Goal: Task Accomplishment & Management: Use online tool/utility

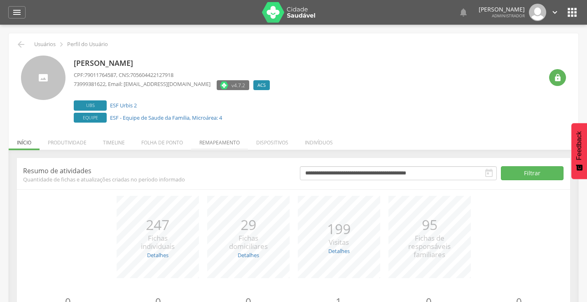
click at [207, 146] on li "Remapeamento" at bounding box center [219, 140] width 57 height 19
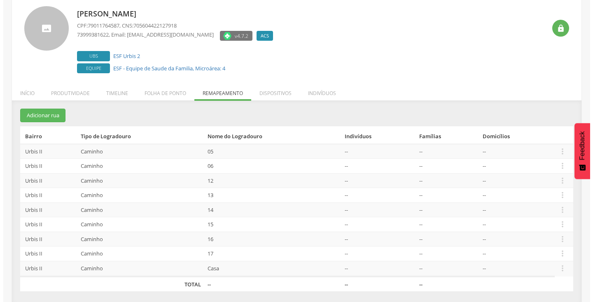
scroll to position [51, 0]
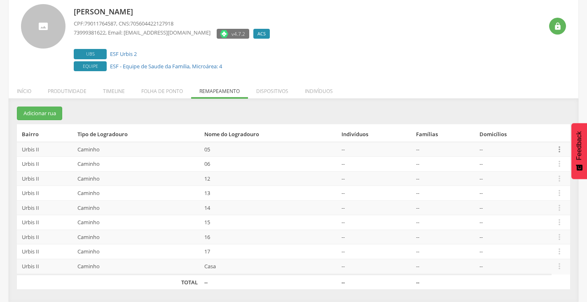
click at [561, 147] on icon "" at bounding box center [559, 149] width 9 height 9
click at [531, 120] on link "Desalocar famílias" at bounding box center [530, 117] width 65 height 10
click at [559, 164] on icon "" at bounding box center [559, 163] width 9 height 9
click at [523, 135] on link "Desalocar famílias" at bounding box center [530, 131] width 65 height 10
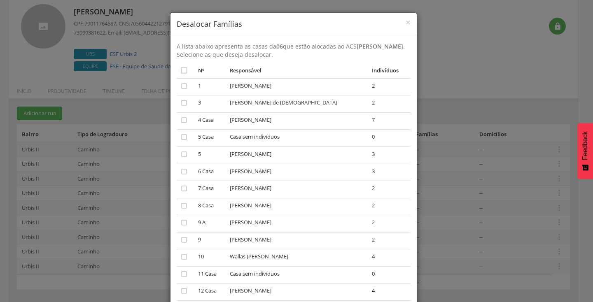
scroll to position [41, 0]
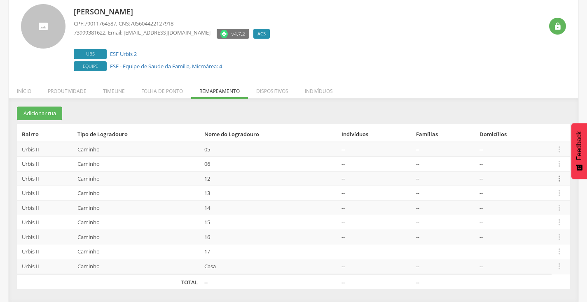
click at [558, 179] on icon "" at bounding box center [559, 178] width 9 height 9
click at [539, 147] on link "Desalocar famílias" at bounding box center [530, 146] width 65 height 10
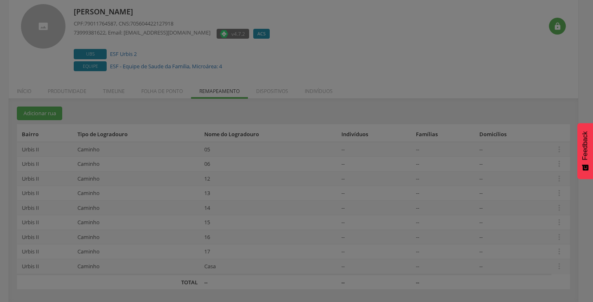
scroll to position [0, 0]
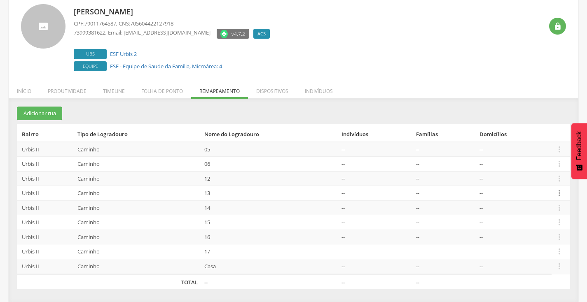
click at [562, 197] on icon "" at bounding box center [559, 193] width 9 height 9
click at [510, 164] on link "Desalocar famílias" at bounding box center [530, 161] width 65 height 10
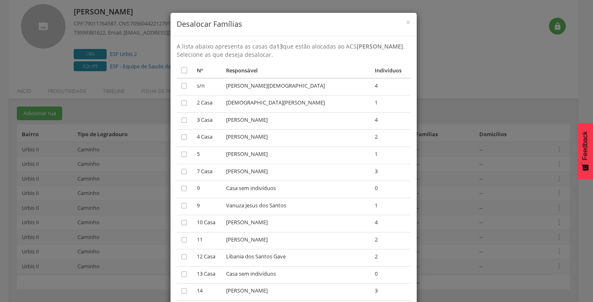
click at [263, 191] on td "Casa sem indivíduos" at bounding box center [297, 189] width 149 height 17
click at [180, 189] on icon "" at bounding box center [184, 188] width 8 height 8
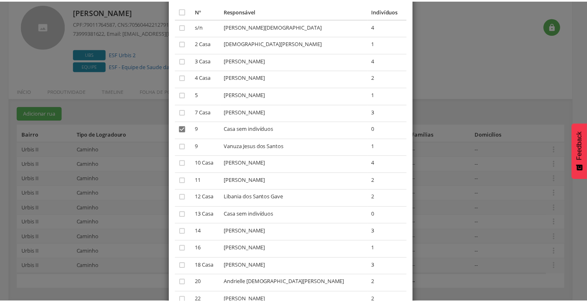
scroll to position [138, 0]
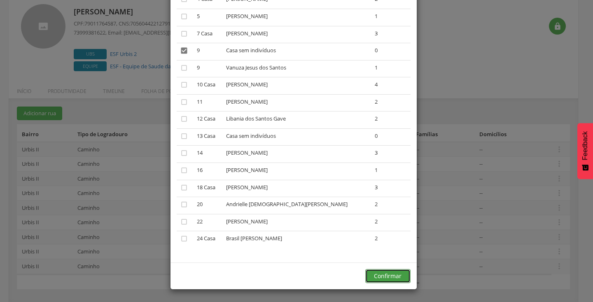
click at [399, 280] on button "Confirmar" at bounding box center [387, 276] width 45 height 14
